Goal: Navigation & Orientation: Find specific page/section

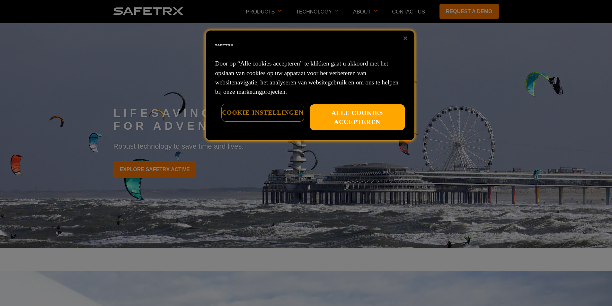
click at [245, 111] on button "Cookie-instellingen" at bounding box center [263, 112] width 82 height 16
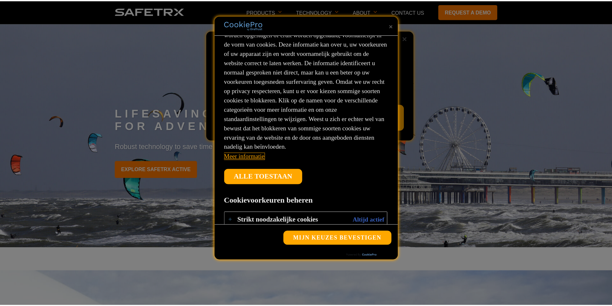
scroll to position [83, 0]
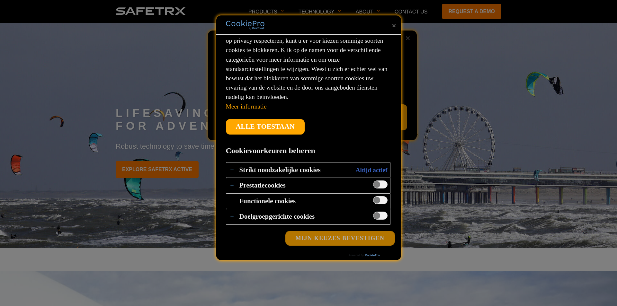
click at [348, 238] on button "Mijn keuzes bevestigen" at bounding box center [340, 238] width 109 height 14
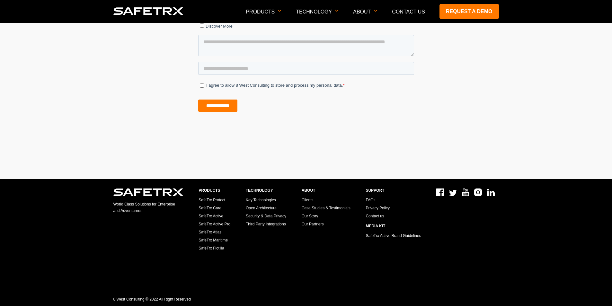
scroll to position [3869, 0]
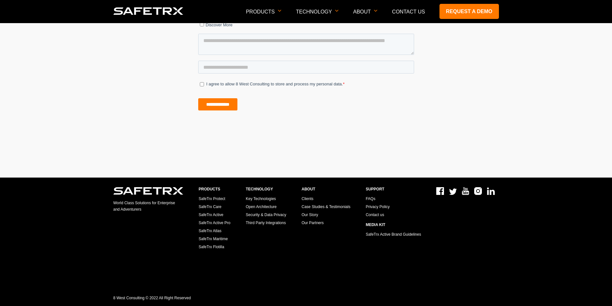
click at [204, 200] on link "SafeTrx Protect" at bounding box center [212, 199] width 27 height 4
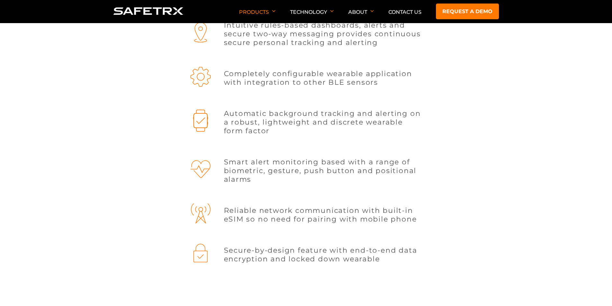
scroll to position [418, 0]
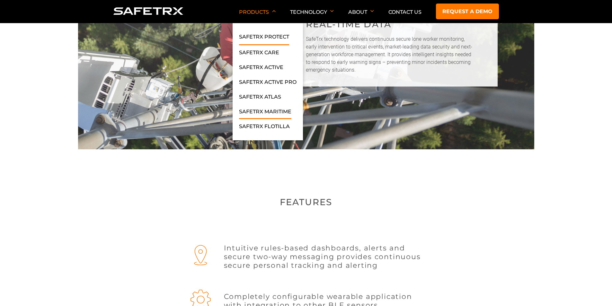
click at [265, 112] on link "SafeTrx Maritime" at bounding box center [265, 114] width 52 height 12
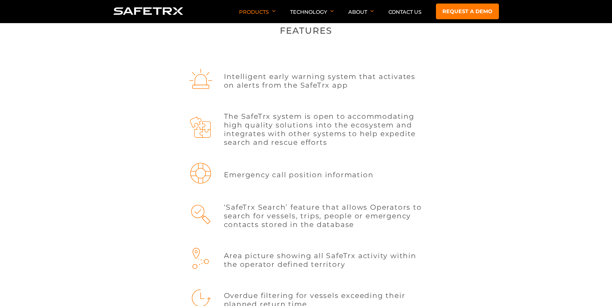
scroll to position [707, 0]
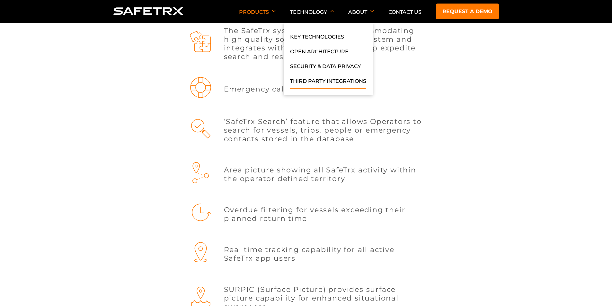
click at [311, 79] on link "Third Party Integrations" at bounding box center [328, 83] width 76 height 12
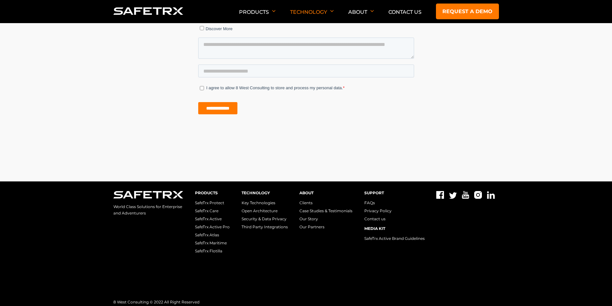
scroll to position [1323, 0]
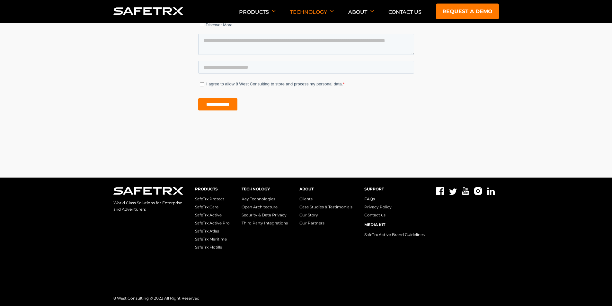
click at [370, 200] on link "FAQs" at bounding box center [369, 199] width 11 height 5
